Goal: Navigation & Orientation: Find specific page/section

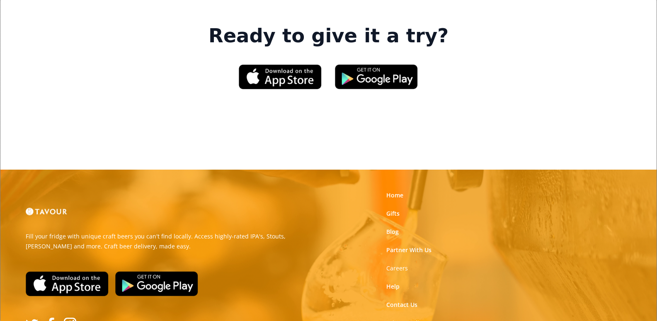
scroll to position [1329, 0]
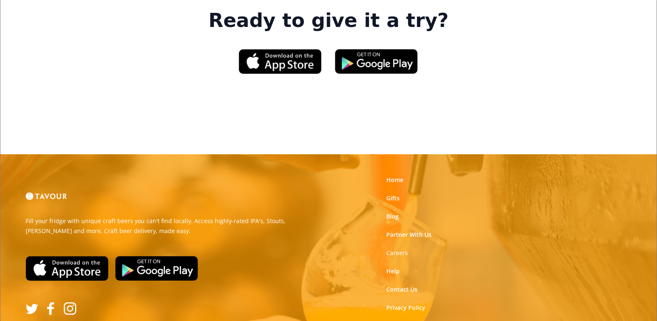
click at [412, 320] on link "Terms of Use" at bounding box center [404, 326] width 37 height 8
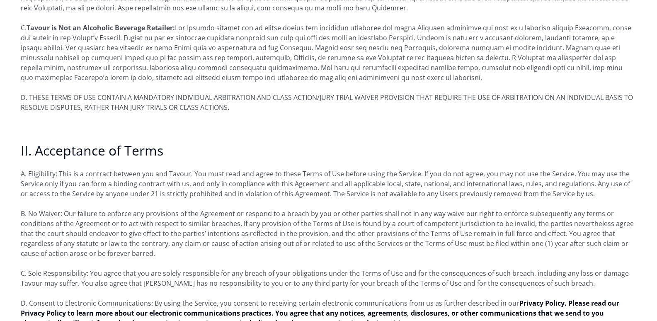
scroll to position [497, 0]
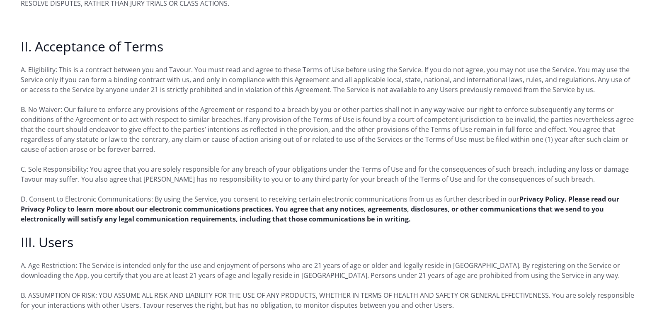
click at [249, 211] on strong "Privacy Policy. Please read our Privacy Policy to learn more about our electron…" at bounding box center [320, 208] width 598 height 29
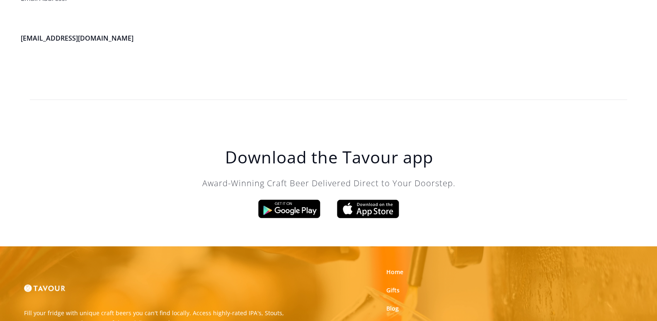
scroll to position [2604, 0]
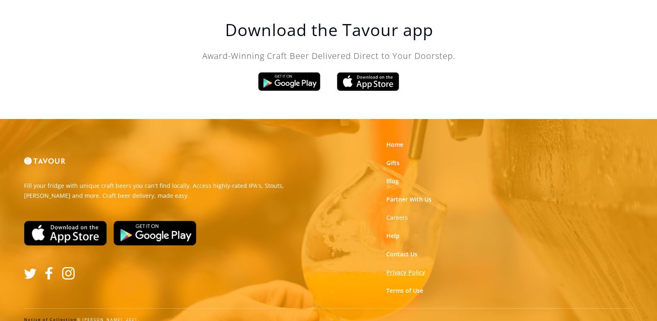
click at [395, 268] on link "Privacy Policy" at bounding box center [405, 272] width 39 height 8
